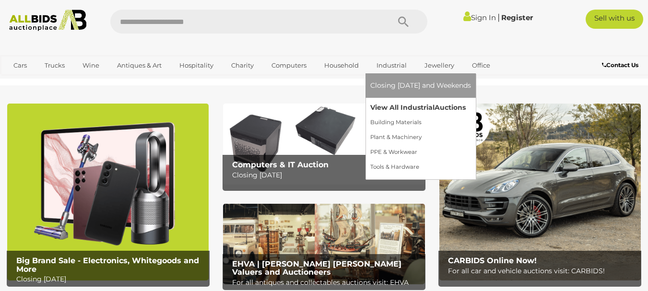
click at [393, 106] on link "View All Industrial Auctions" at bounding box center [420, 107] width 101 height 15
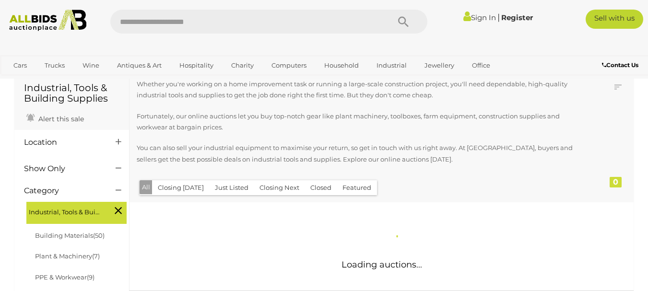
scroll to position [96, 0]
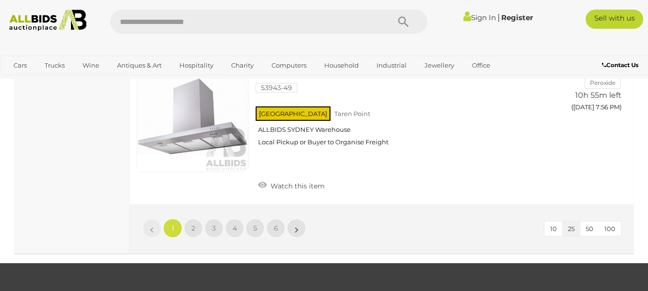
scroll to position [3789, 0]
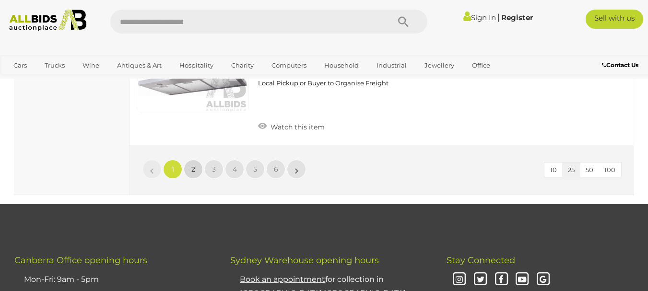
click at [195, 165] on span "2" at bounding box center [193, 169] width 4 height 9
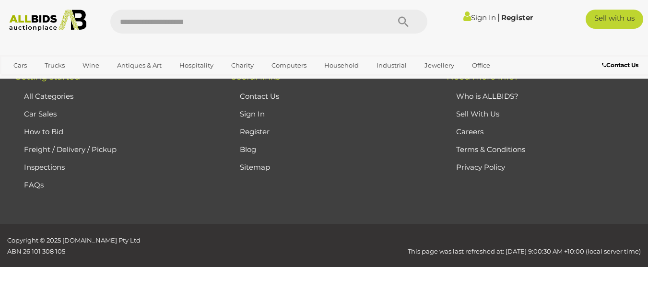
scroll to position [161, 0]
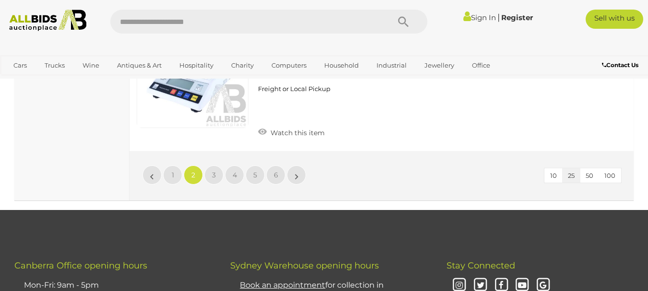
scroll to position [3807, 0]
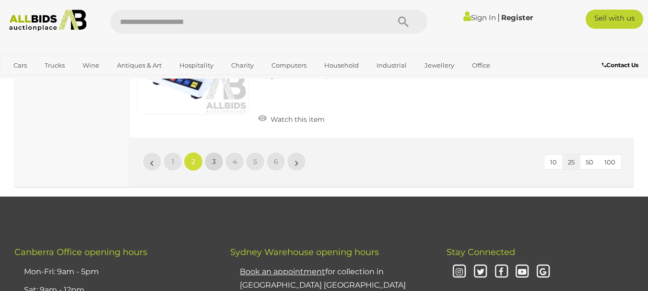
click at [212, 159] on span "3" at bounding box center [214, 161] width 4 height 9
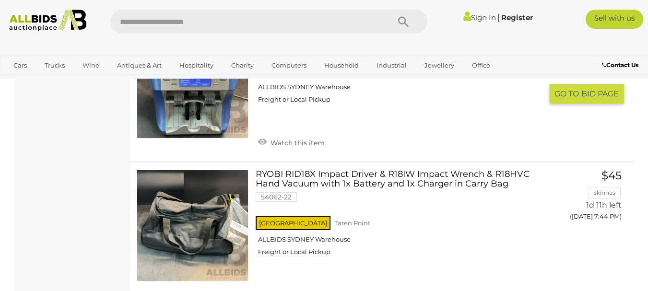
scroll to position [3375, 0]
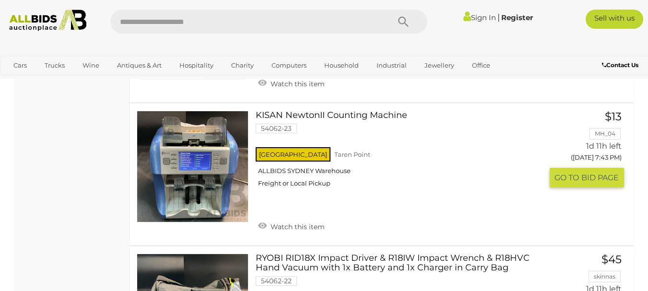
click at [203, 153] on link at bounding box center [193, 167] width 112 height 112
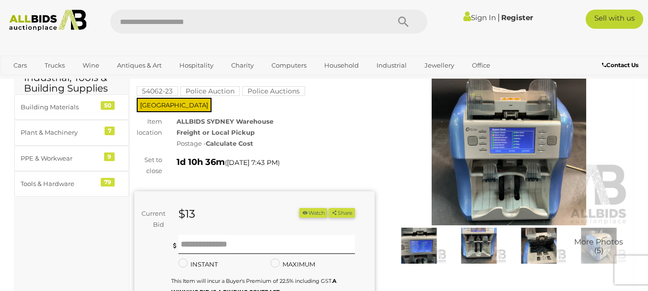
scroll to position [48, 0]
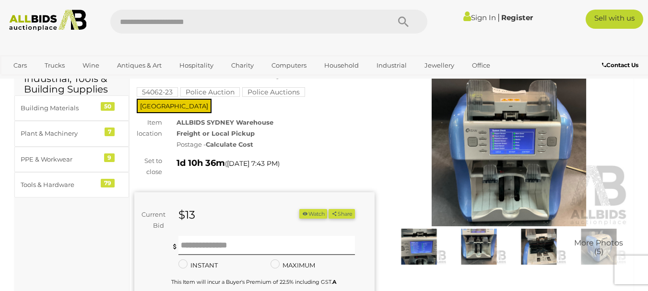
click at [418, 243] on img at bounding box center [418, 246] width 55 height 35
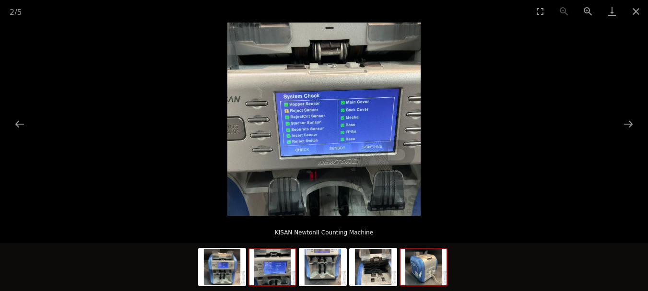
click at [420, 270] on img at bounding box center [424, 267] width 46 height 36
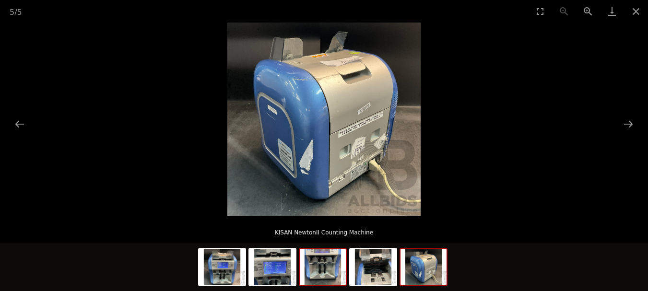
click at [342, 268] on img at bounding box center [323, 267] width 46 height 36
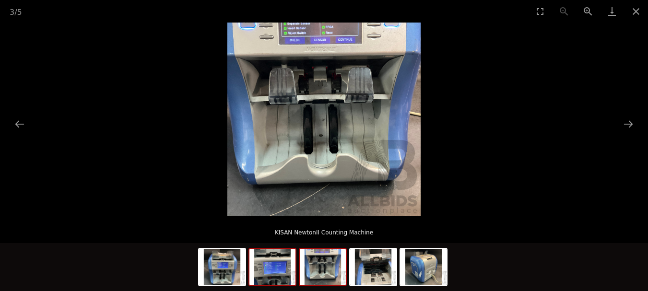
click at [275, 271] on img at bounding box center [272, 267] width 46 height 36
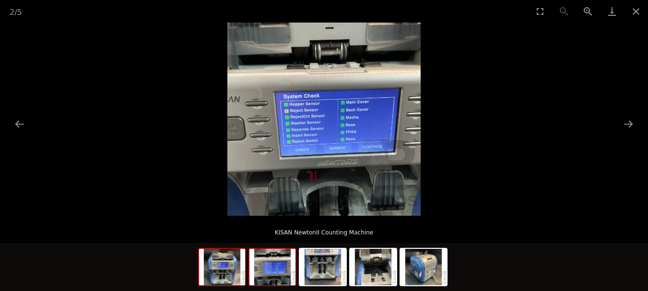
click at [224, 271] on img at bounding box center [222, 267] width 46 height 36
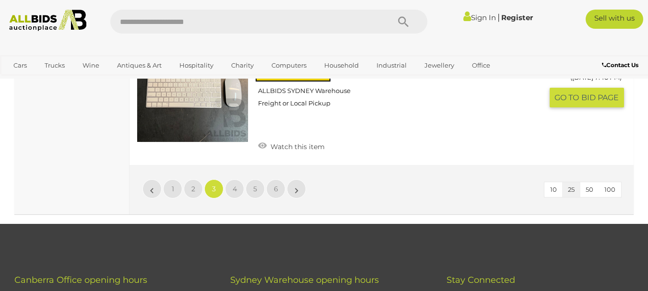
scroll to position [3755, 0]
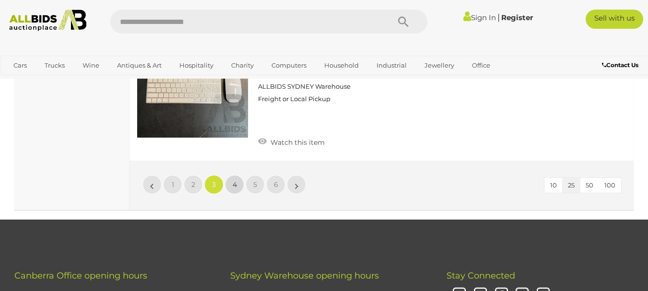
click at [236, 180] on span "4" at bounding box center [235, 184] width 4 height 9
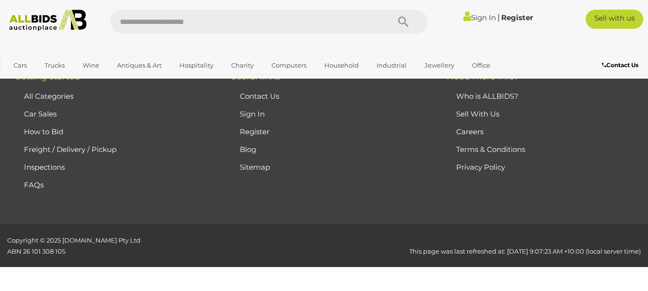
scroll to position [161, 0]
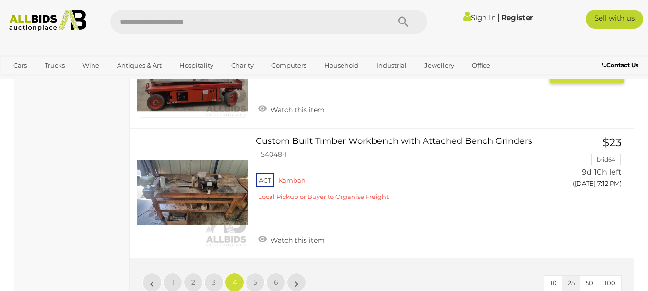
scroll to position [3663, 0]
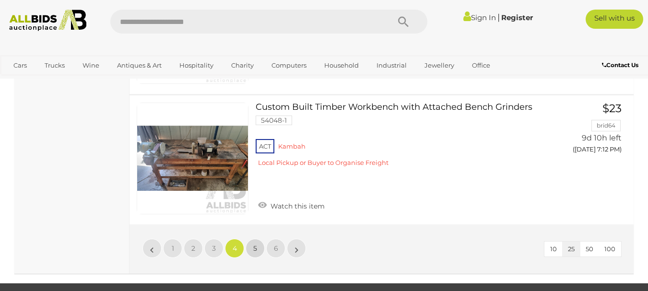
click at [253, 244] on link "5" at bounding box center [255, 248] width 19 height 19
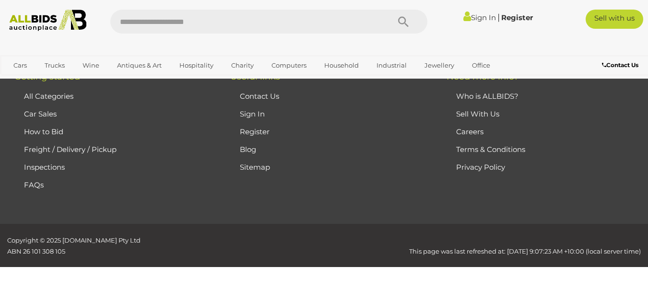
scroll to position [161, 0]
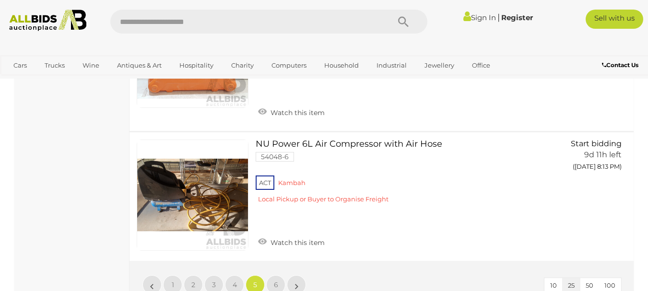
scroll to position [3567, 0]
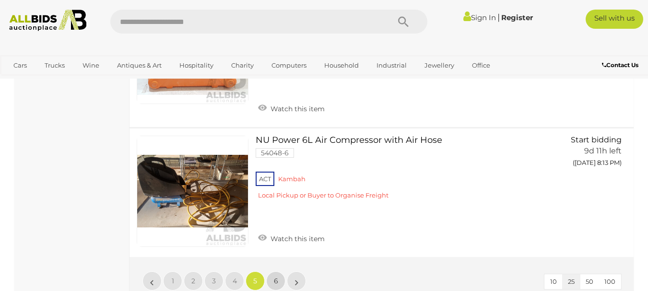
click at [276, 280] on span "6" at bounding box center [276, 281] width 4 height 9
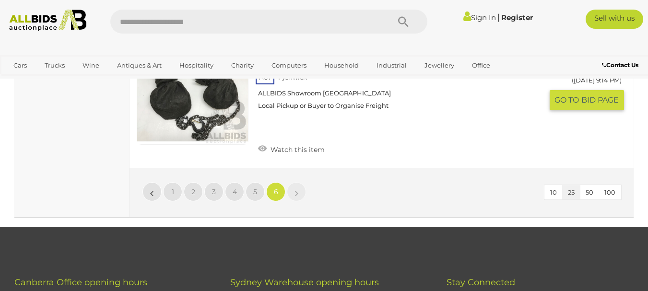
scroll to position [2416, 0]
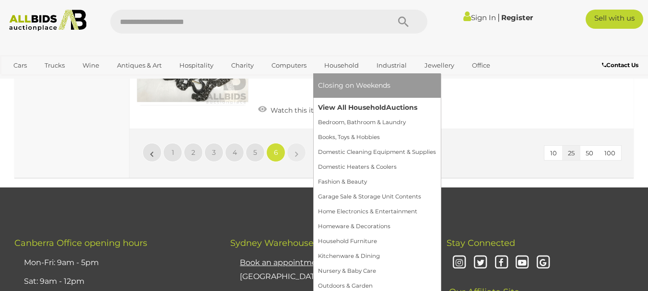
click at [343, 105] on link "View All Household Auctions" at bounding box center [377, 107] width 118 height 15
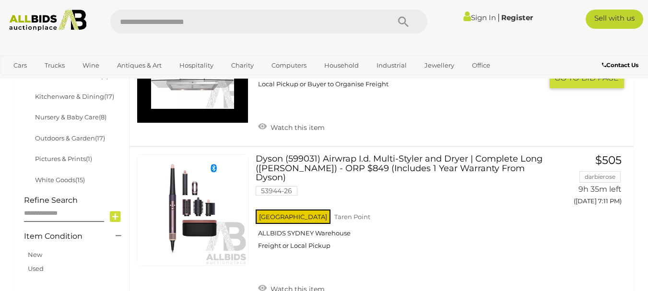
scroll to position [528, 0]
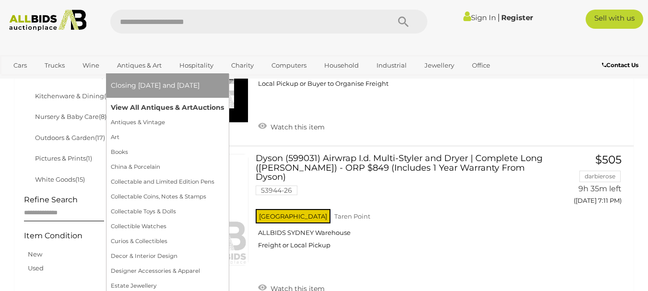
click at [149, 106] on link "View All Antiques & Art Auctions" at bounding box center [167, 107] width 113 height 15
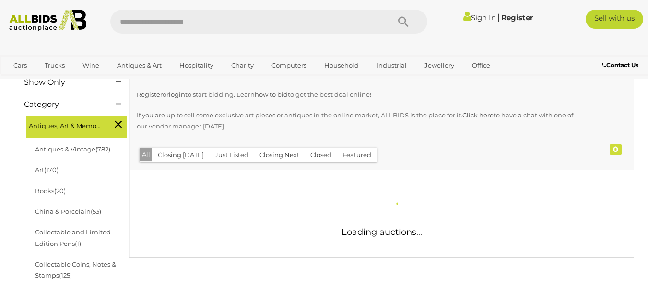
scroll to position [144, 0]
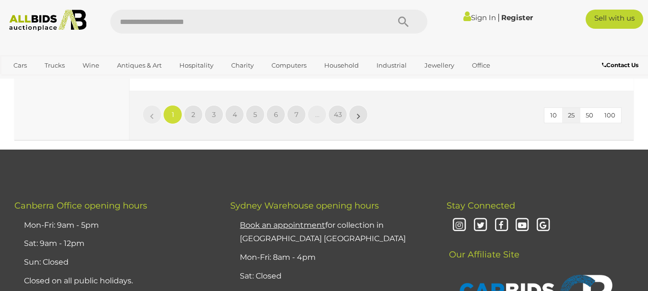
scroll to position [3866, 0]
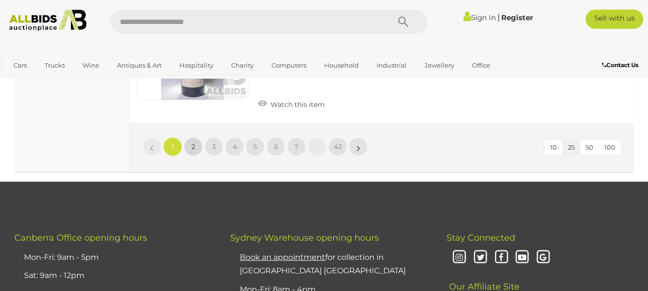
click at [196, 137] on link "2" at bounding box center [193, 146] width 19 height 19
